Goal: Transaction & Acquisition: Download file/media

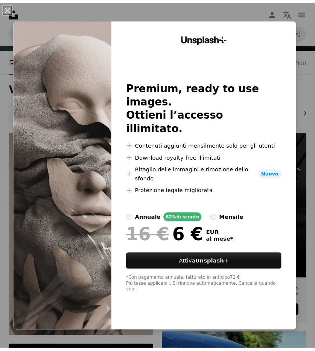
scroll to position [75, 0]
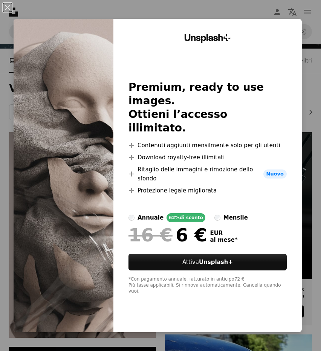
click at [108, 17] on div "An X shape Unsplash+ Premium, ready to use images. Ottieni l’accesso illimitato…" at bounding box center [160, 175] width 321 height 351
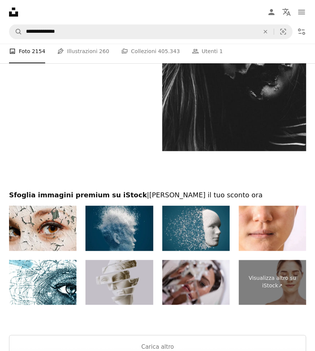
scroll to position [1988, 0]
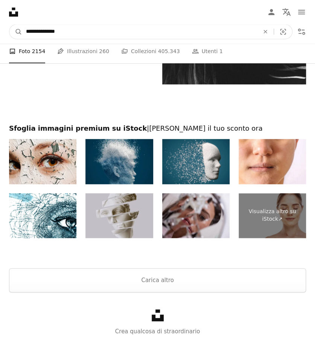
drag, startPoint x: 77, startPoint y: 34, endPoint x: 8, endPoint y: 49, distance: 70.9
type input "**********"
click at [9, 24] on button "A magnifying glass" at bounding box center [15, 31] width 13 height 14
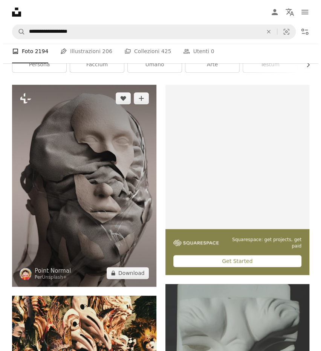
scroll to position [113, 0]
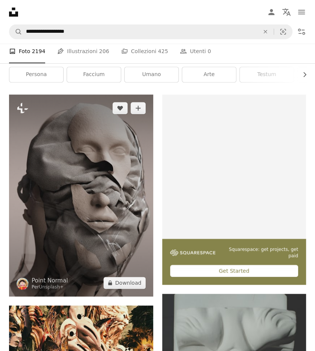
click at [121, 218] on img at bounding box center [81, 196] width 144 height 202
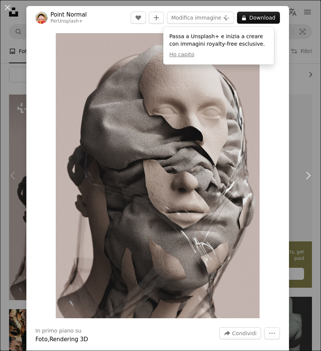
drag, startPoint x: 241, startPoint y: 52, endPoint x: 243, endPoint y: 57, distance: 5.1
click at [244, 55] on div "Passa a Unsplash+ e inizia a creare con immagini royalty-free esclusive. Ho cap…" at bounding box center [218, 46] width 111 height 38
click at [182, 58] on button "Ho capito" at bounding box center [181, 55] width 25 height 8
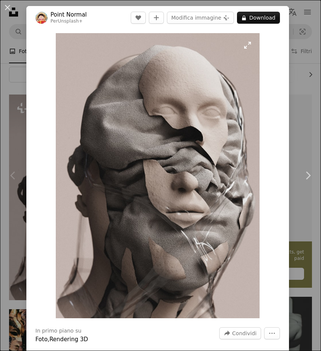
click at [245, 45] on img "Ingrandisci questa immagine" at bounding box center [158, 175] width 204 height 285
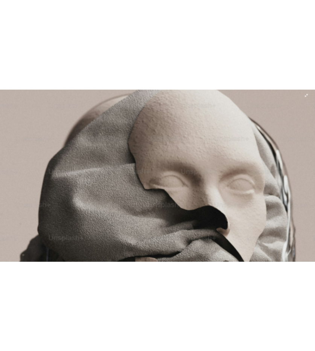
scroll to position [41, 0]
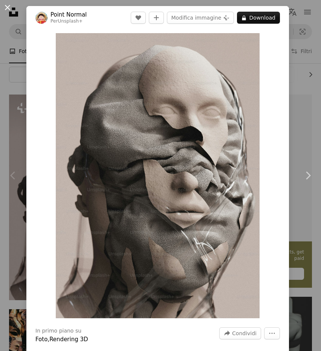
click at [7, 6] on button "An X shape" at bounding box center [7, 7] width 9 height 9
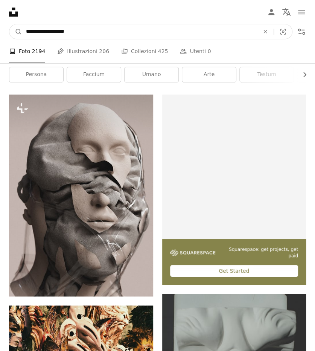
drag, startPoint x: 77, startPoint y: 29, endPoint x: -5, endPoint y: 28, distance: 82.1
type input "**********"
click button "A magnifying glass" at bounding box center [15, 31] width 13 height 14
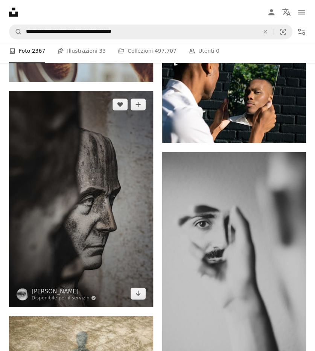
scroll to position [1319, 0]
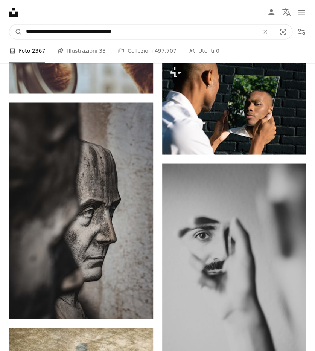
drag, startPoint x: 134, startPoint y: 30, endPoint x: -31, endPoint y: 60, distance: 167.8
type input "**********"
click button "A magnifying glass" at bounding box center [15, 31] width 13 height 14
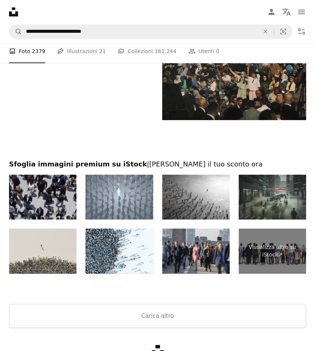
scroll to position [1583, 0]
